Goal: Task Accomplishment & Management: Use online tool/utility

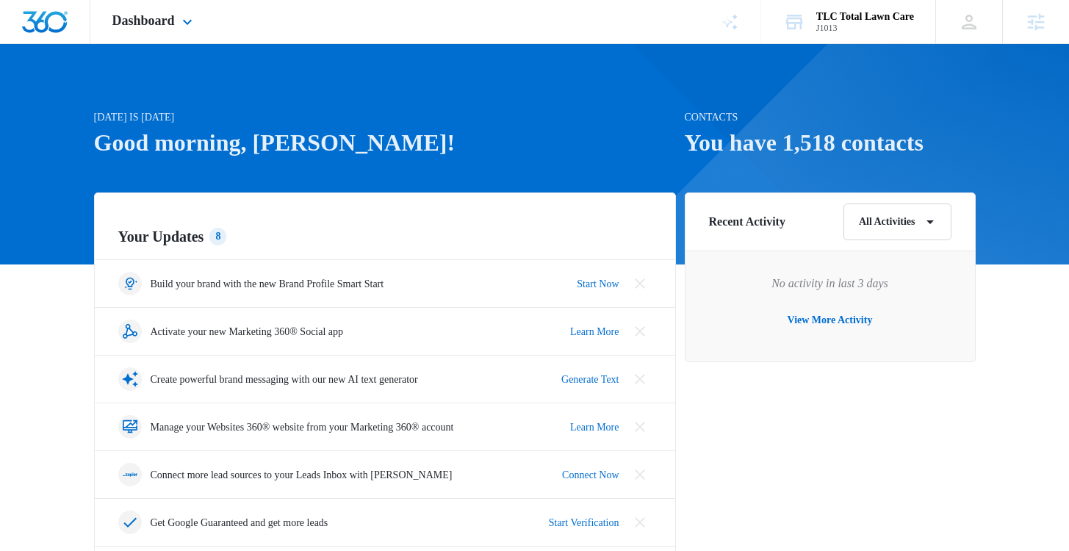
click at [332, 32] on div "Dashboard Apps Reputation Websites Forms CRM Email Social Shop Payments POS Con…" at bounding box center [534, 22] width 1069 height 44
click at [724, 26] on icon "Brand Profile Wizard" at bounding box center [730, 22] width 18 height 18
click at [731, 22] on icon "Brand Profile Wizard" at bounding box center [730, 22] width 18 height 18
click at [728, 20] on icon "Brand Profile Wizard" at bounding box center [730, 22] width 18 height 18
